Goal: Information Seeking & Learning: Check status

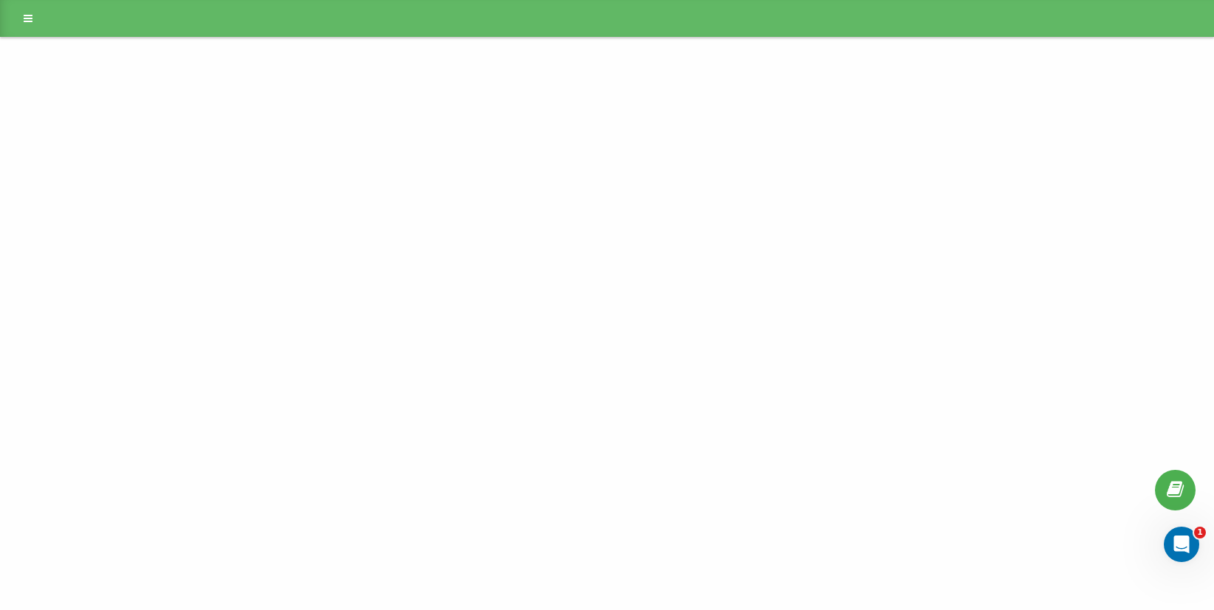
click at [682, 173] on div "Project" at bounding box center [607, 305] width 1214 height 610
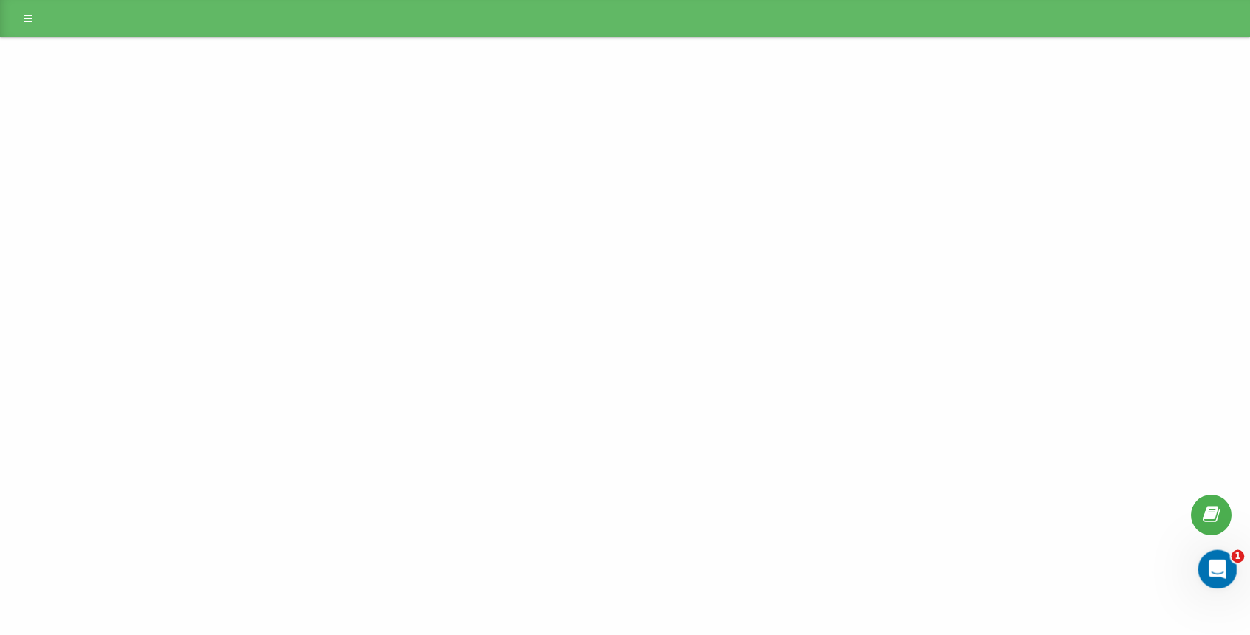
click at [1214, 562] on icon "Открыть службу сообщений Intercom" at bounding box center [1216, 567] width 24 height 24
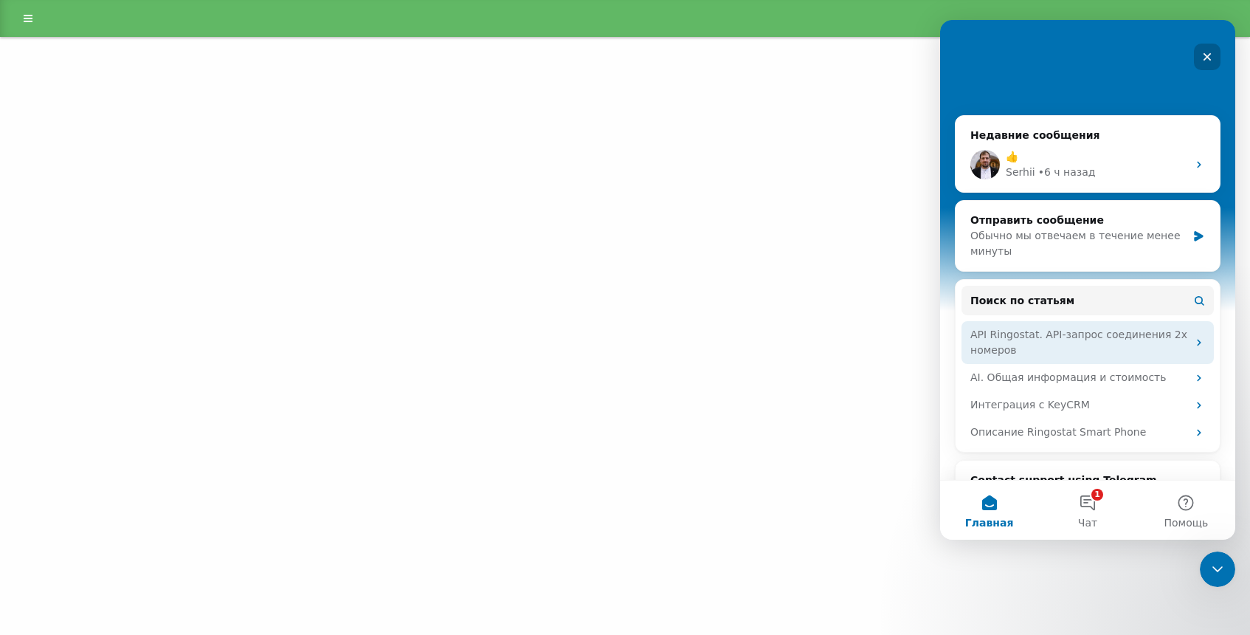
scroll to position [261, 0]
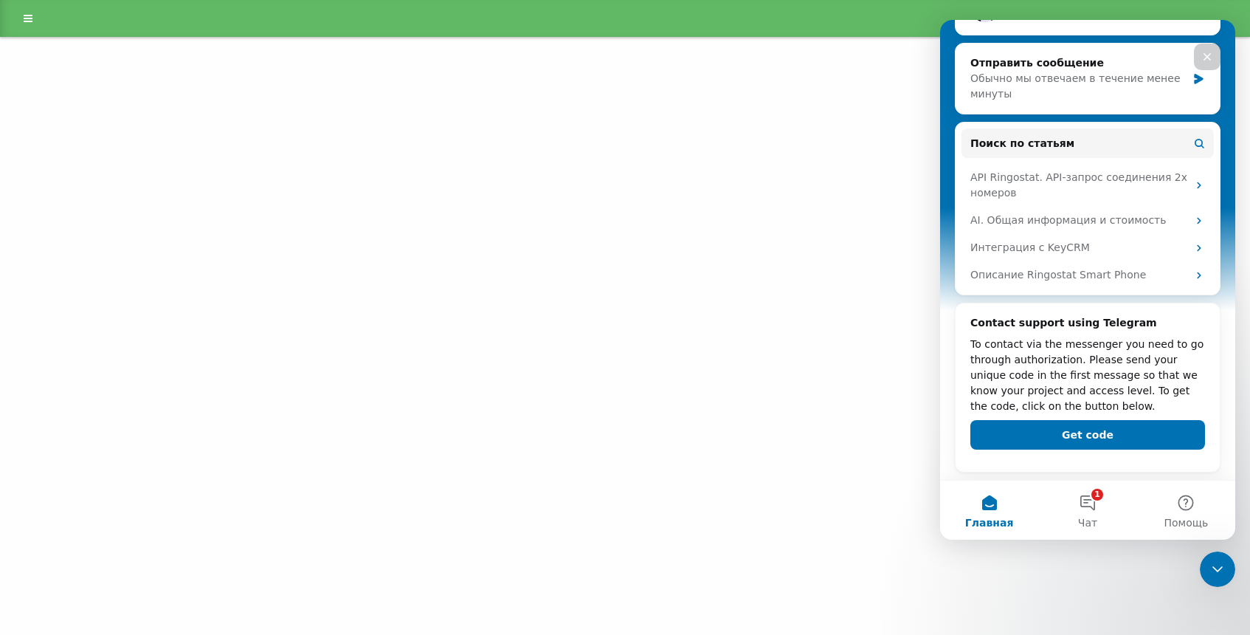
click at [1202, 63] on div "Закрыть" at bounding box center [1207, 57] width 27 height 27
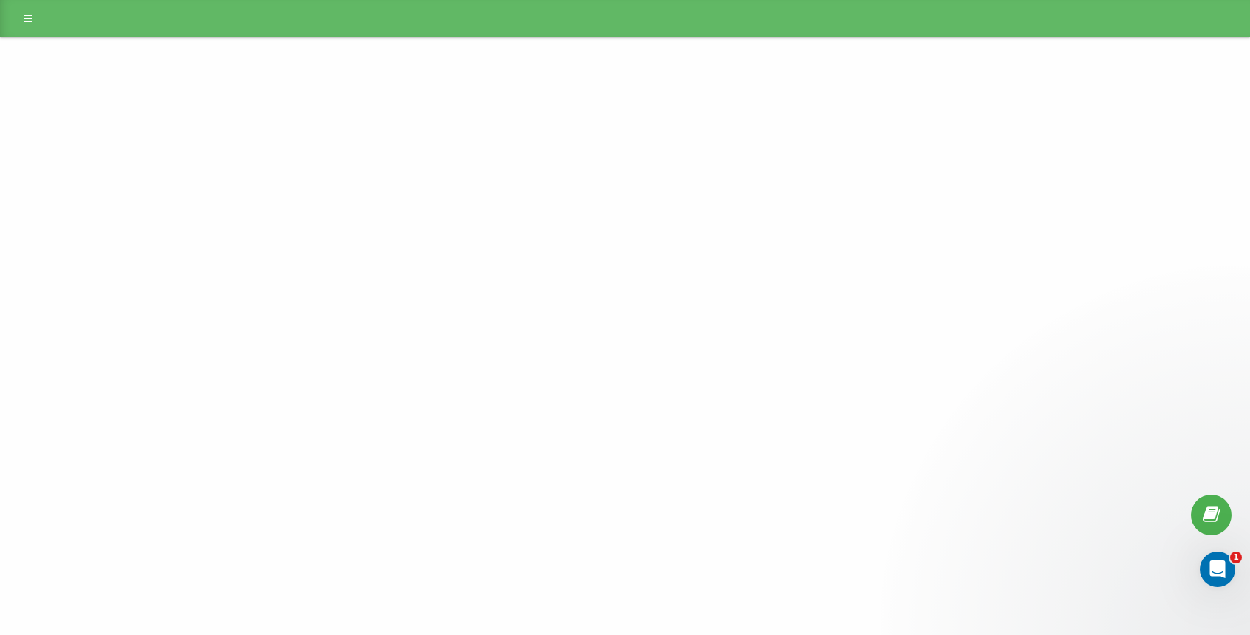
scroll to position [0, 0]
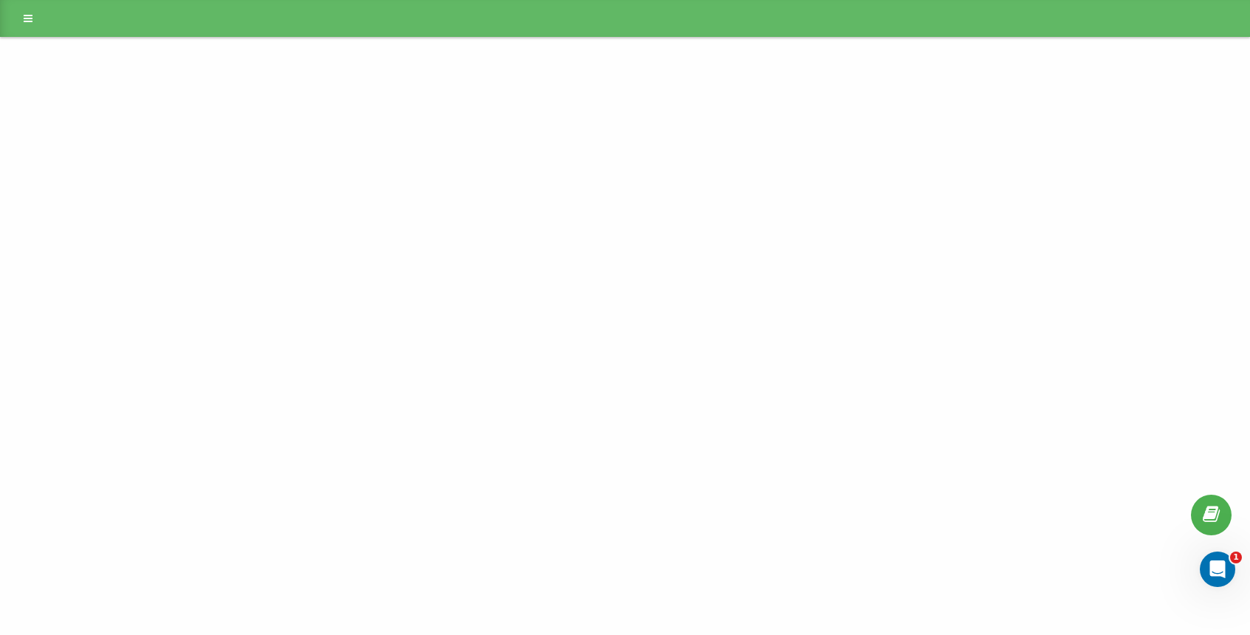
click at [58, 8] on div at bounding box center [625, 18] width 1250 height 37
click at [30, 16] on icon at bounding box center [28, 18] width 9 height 10
click at [49, 57] on link "Project" at bounding box center [80, 62] width 125 height 15
click at [52, 56] on link "Project" at bounding box center [80, 62] width 125 height 15
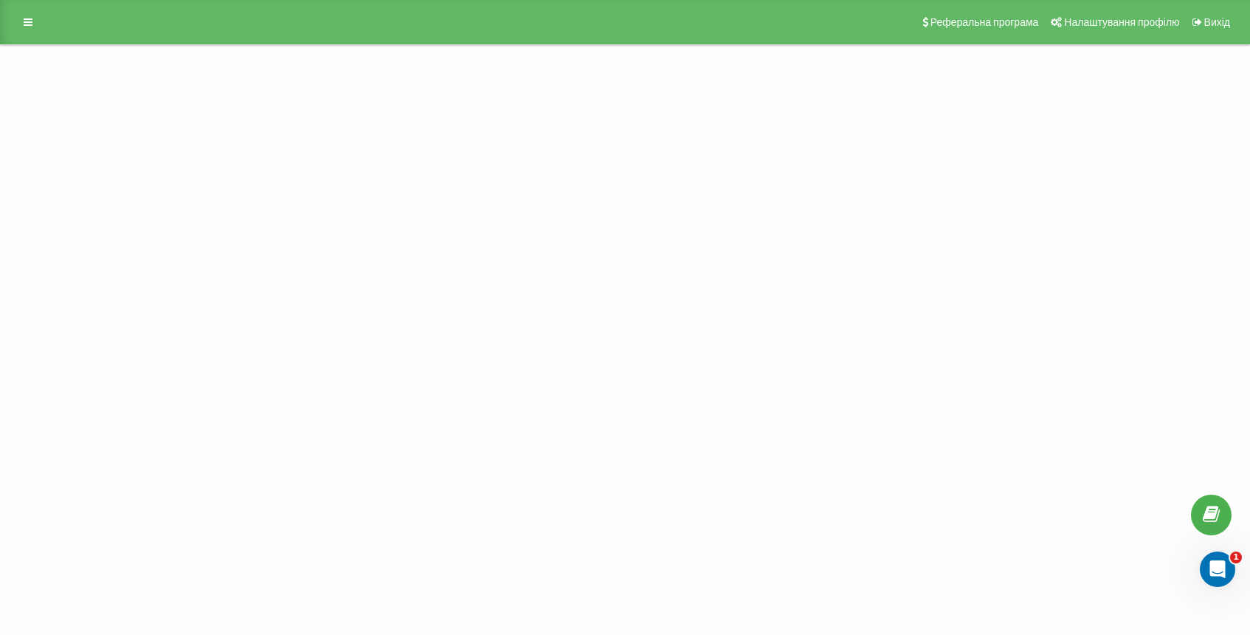
click at [656, 180] on div "Project Проекти [DOMAIN_NAME] Реферальна програма Налаштування профілю Вихід" at bounding box center [625, 317] width 1250 height 635
click at [26, 10] on div "Реферальна програма Налаштування профілю Вихід" at bounding box center [625, 22] width 1250 height 44
click at [24, 18] on icon at bounding box center [28, 22] width 9 height 10
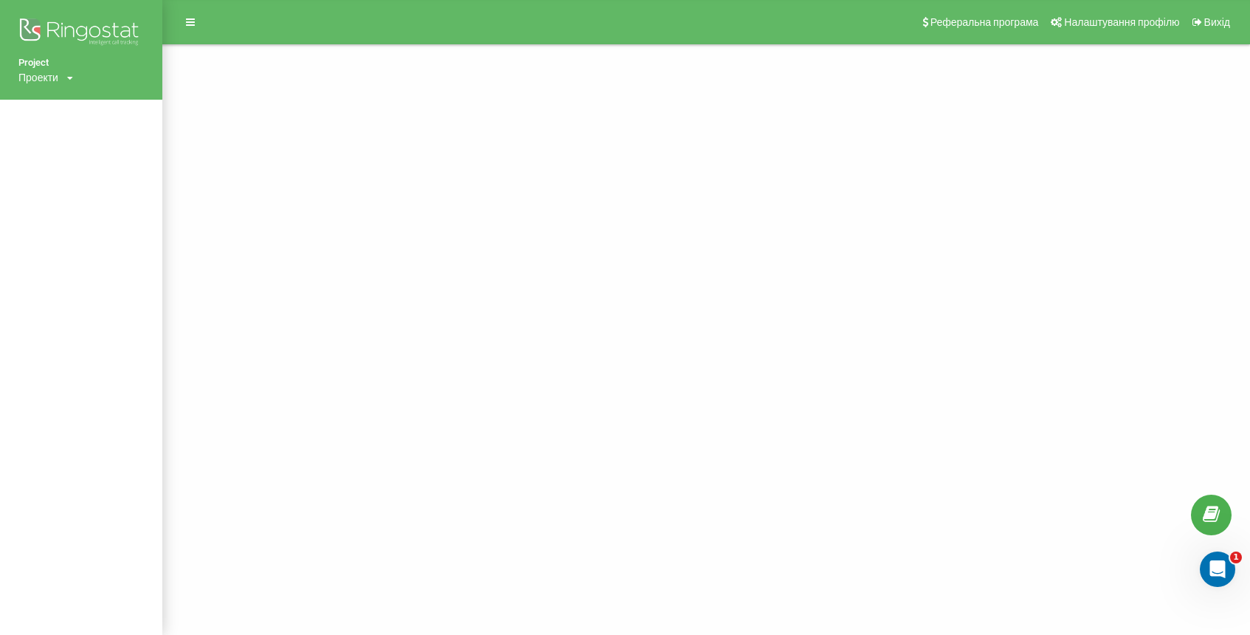
click at [66, 76] on div "Проекти air-conditioner.ua" at bounding box center [45, 77] width 55 height 15
click at [63, 90] on div "[DOMAIN_NAME]" at bounding box center [66, 100] width 95 height 28
click at [54, 83] on div "Проекти" at bounding box center [38, 77] width 40 height 15
click at [66, 95] on link "[DOMAIN_NAME]" at bounding box center [67, 100] width 72 height 12
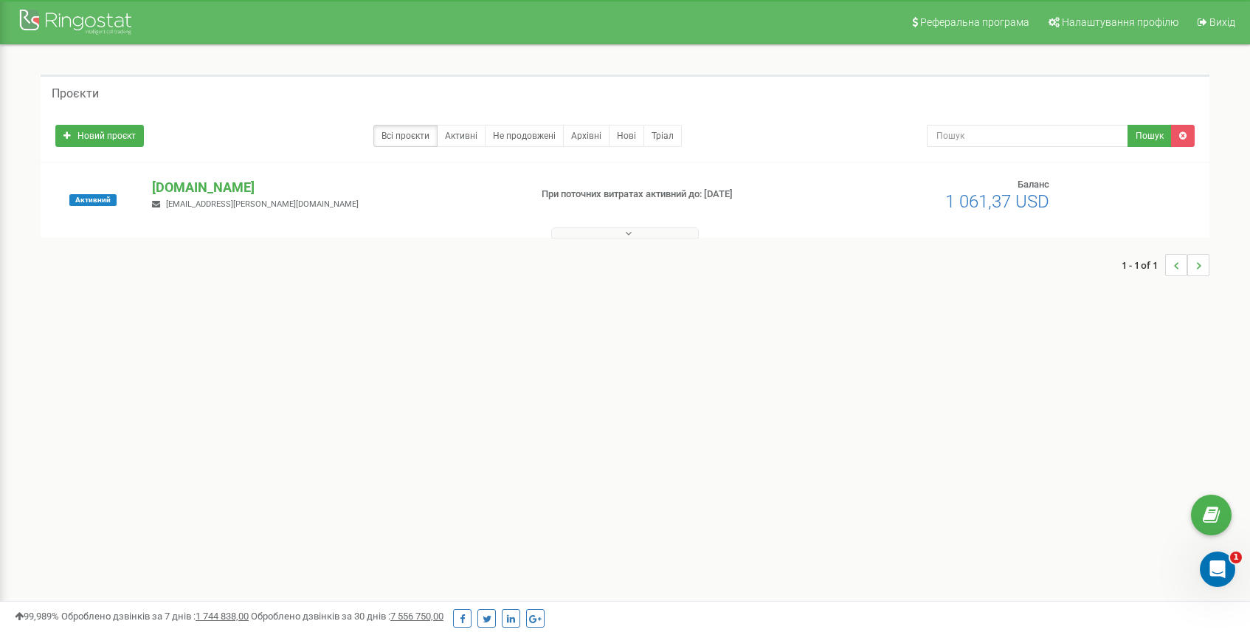
drag, startPoint x: 250, startPoint y: 208, endPoint x: 233, endPoint y: 203, distance: 17.7
click at [244, 205] on div "air-conditioner.ua pro-holod@ukr.net" at bounding box center [335, 194] width 388 height 32
click at [218, 195] on p "[DOMAIN_NAME]" at bounding box center [334, 187] width 365 height 19
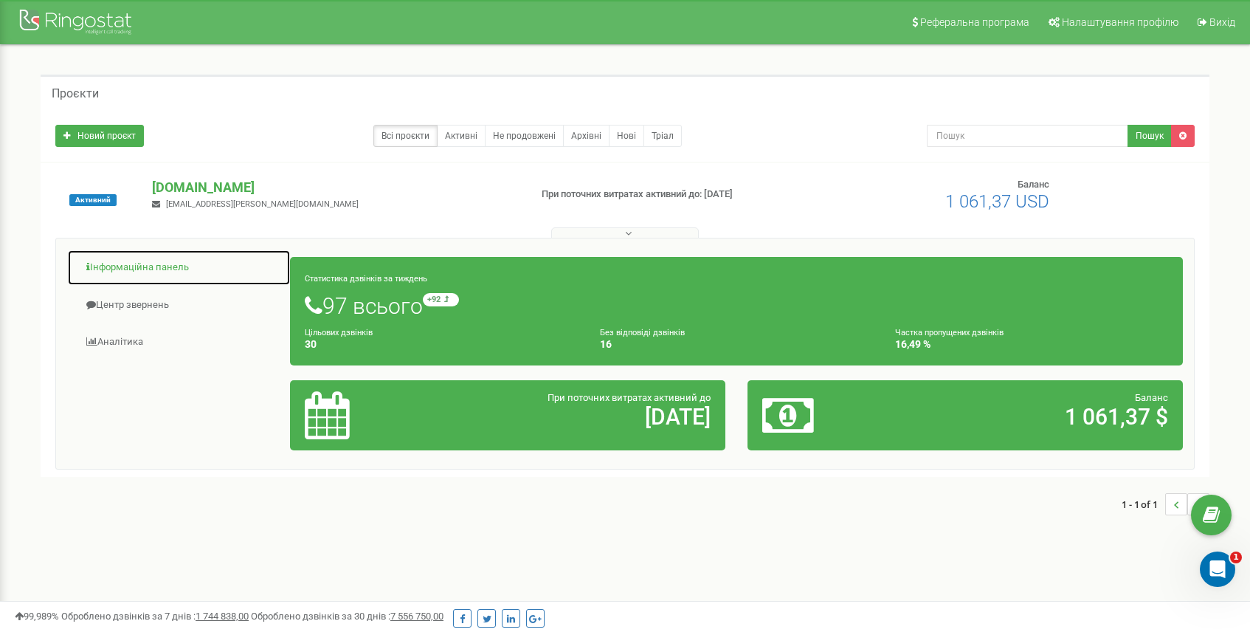
click at [171, 264] on link "Інформаційна панель" at bounding box center [179, 268] width 224 height 36
click at [185, 270] on link "Інформаційна панель" at bounding box center [179, 268] width 224 height 36
click at [149, 269] on link "Інформаційна панель" at bounding box center [179, 268] width 224 height 36
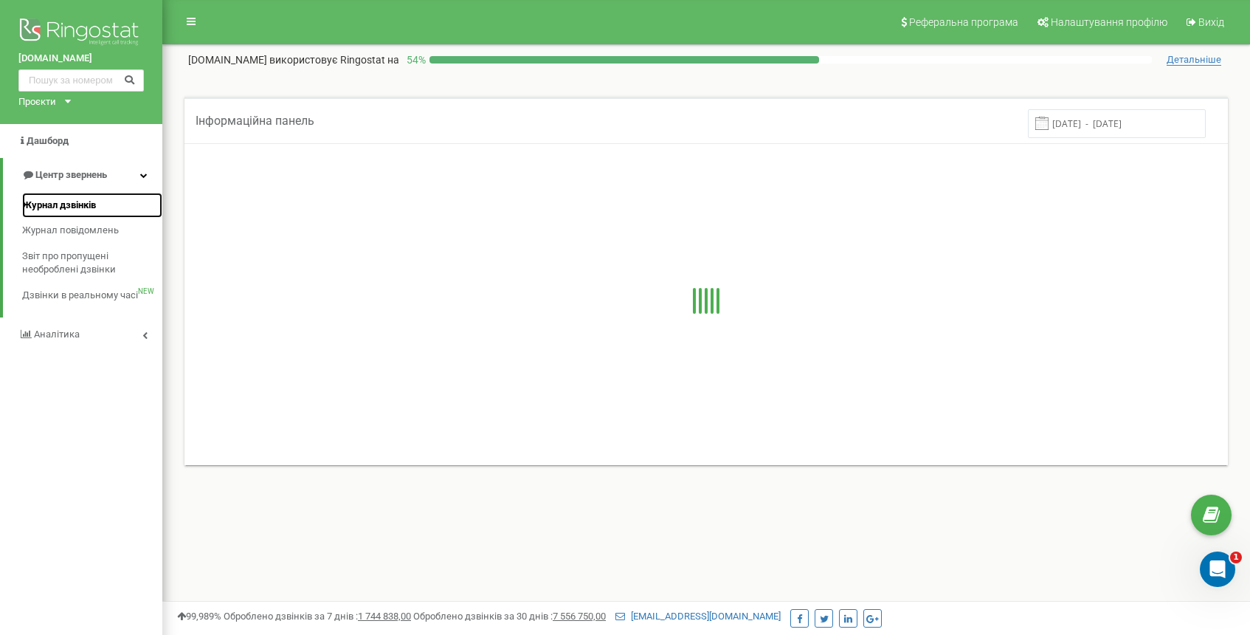
click at [86, 208] on span "Журнал дзвінків" at bounding box center [59, 206] width 74 height 14
